Goal: Register for event/course

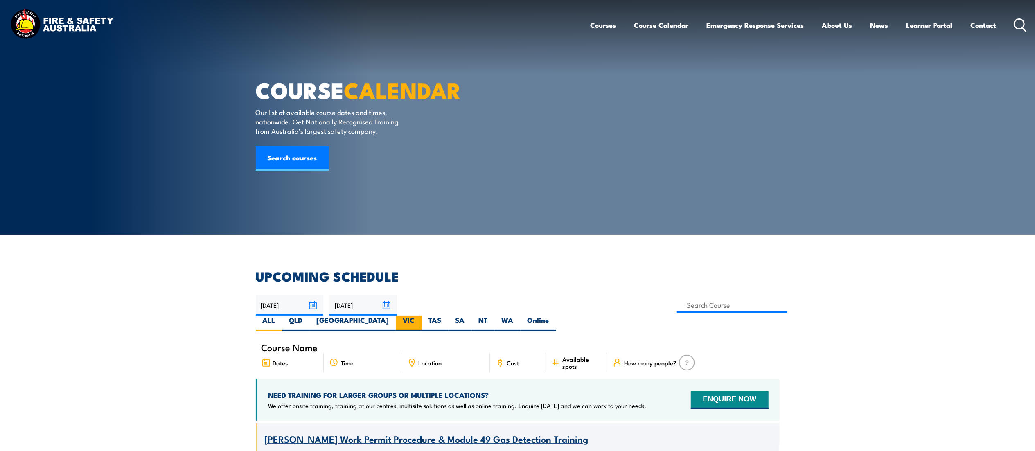
click at [422, 316] on label "VIC" at bounding box center [409, 324] width 26 height 16
click at [421, 316] on input "VIC" at bounding box center [417, 318] width 5 height 5
radio input "true"
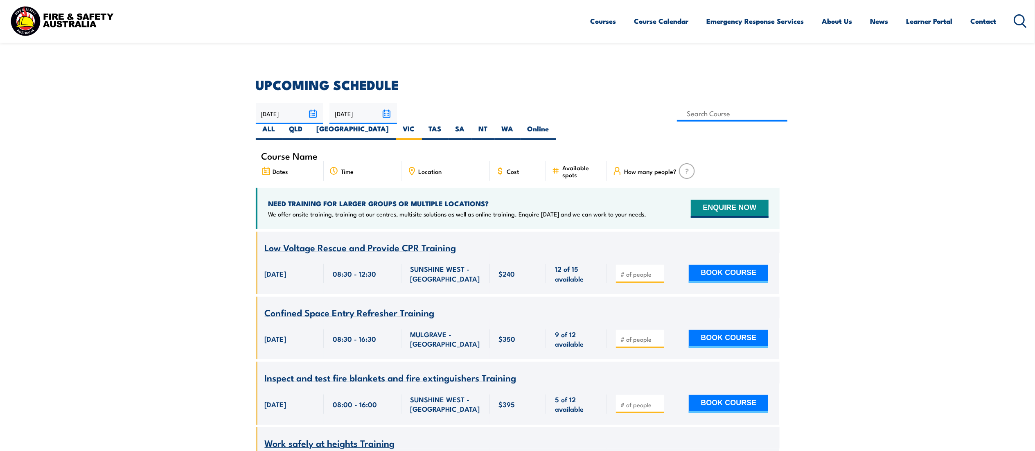
scroll to position [187, 0]
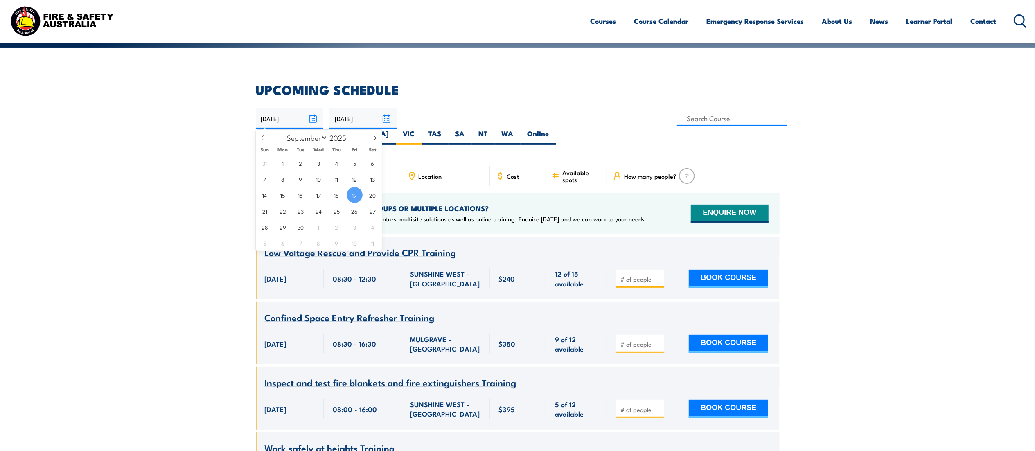
click at [311, 120] on input "[DATE]" at bounding box center [290, 118] width 68 height 21
click at [375, 142] on span at bounding box center [375, 141] width 14 height 22
select select "9"
click at [330, 163] on span "2" at bounding box center [337, 163] width 16 height 16
type input "[DATE]"
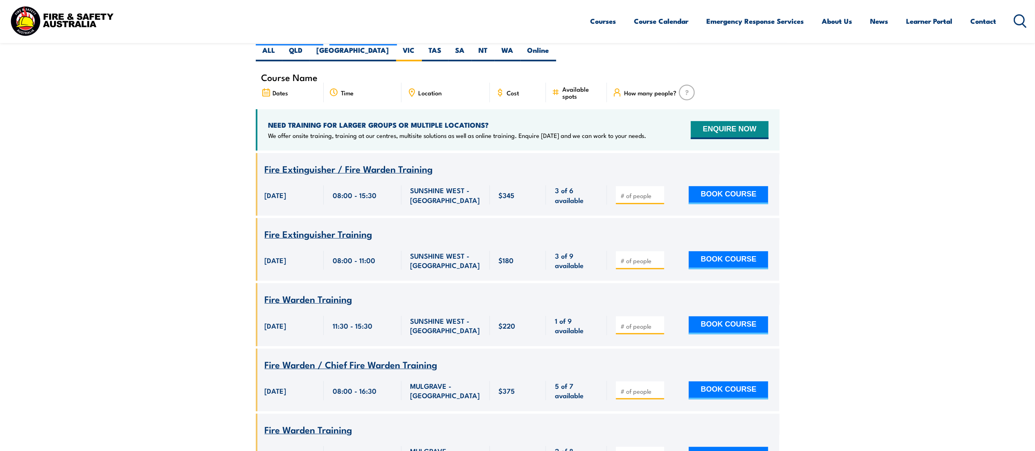
click at [294, 227] on span "Fire Extinguisher Training" at bounding box center [319, 234] width 108 height 14
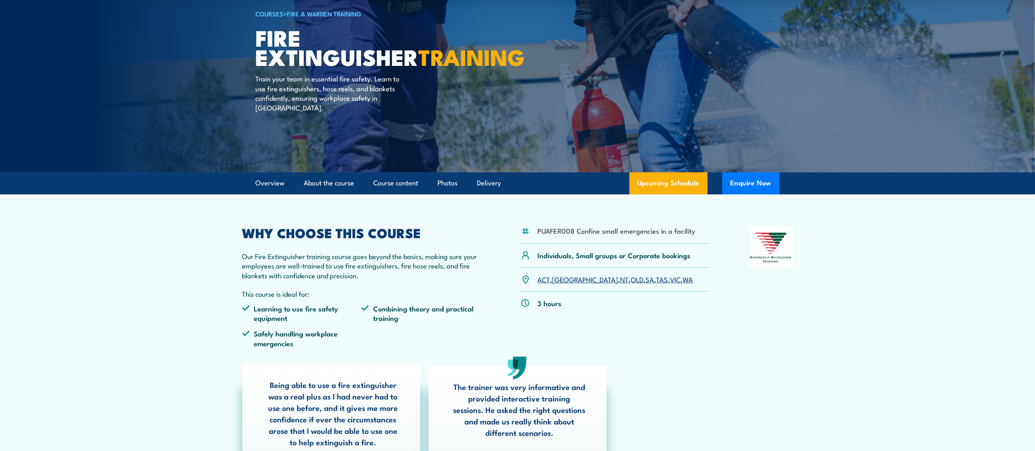
scroll to position [66, 0]
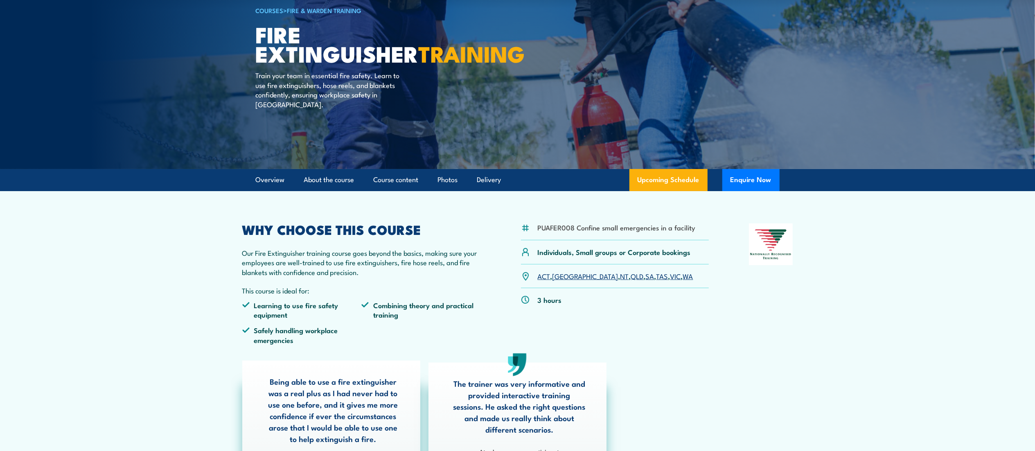
click at [671, 273] on link "VIC" at bounding box center [676, 276] width 11 height 10
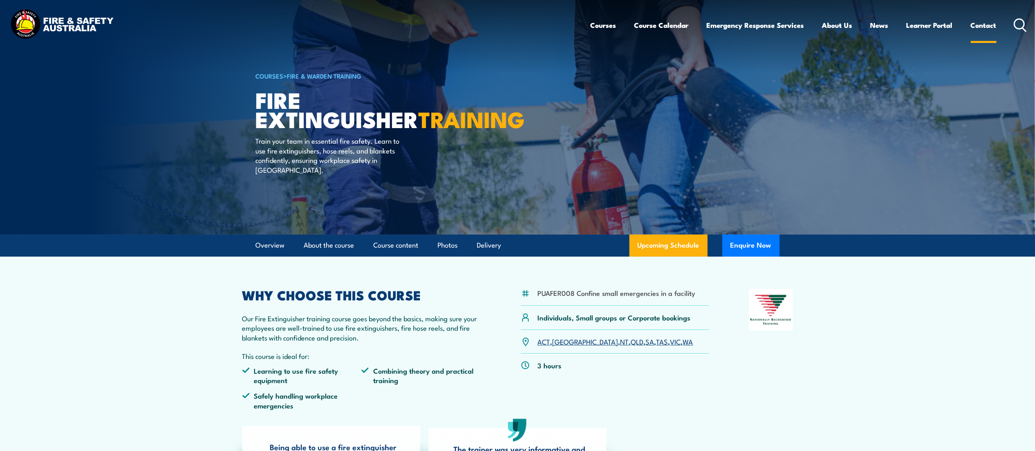
click at [983, 20] on link "Contact" at bounding box center [984, 25] width 26 height 22
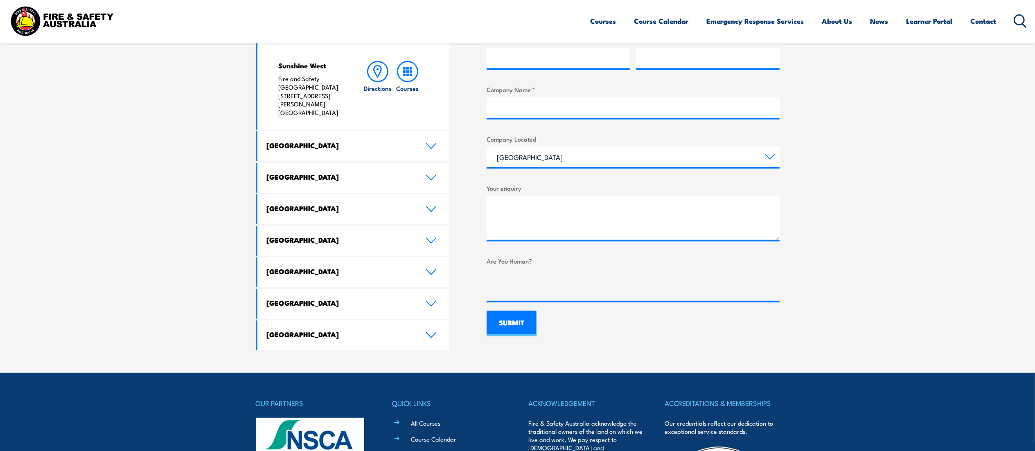
scroll to position [391, 0]
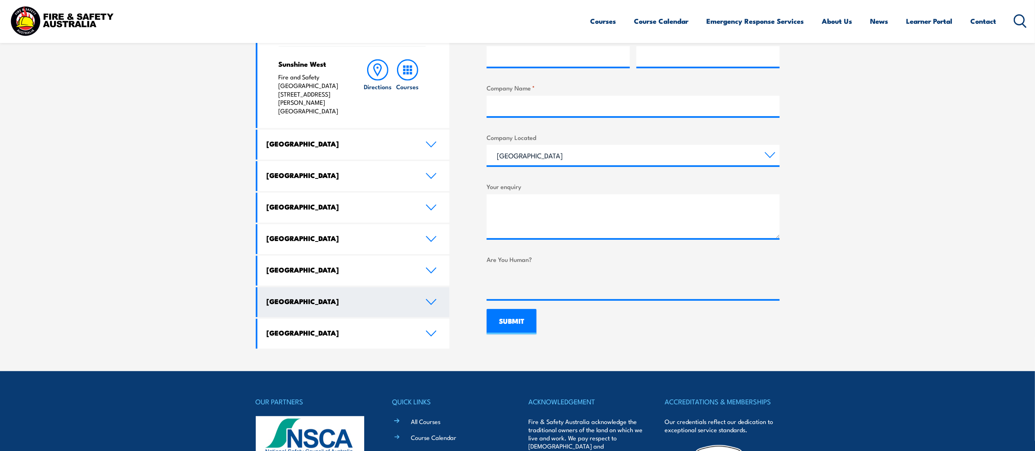
click at [426, 299] on icon at bounding box center [431, 302] width 11 height 7
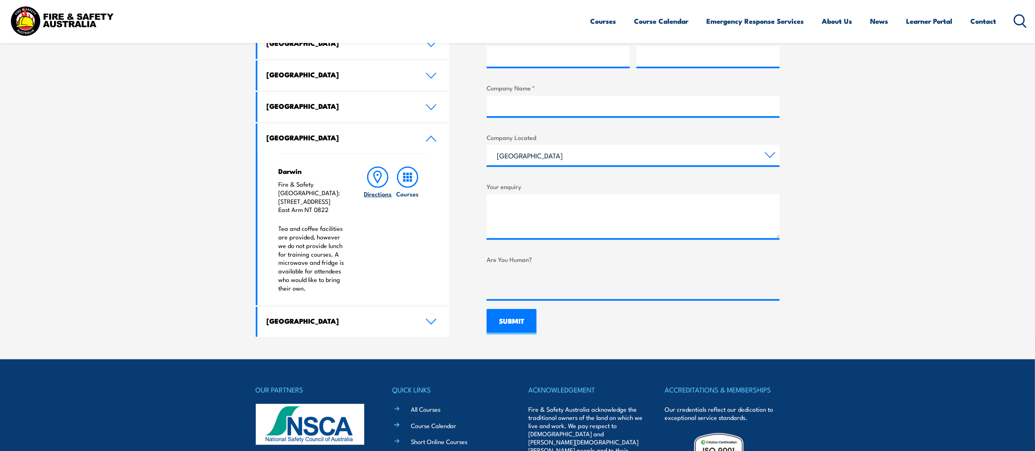
click at [380, 199] on link "Directions" at bounding box center [377, 230] width 29 height 126
